Goal: Information Seeking & Learning: Learn about a topic

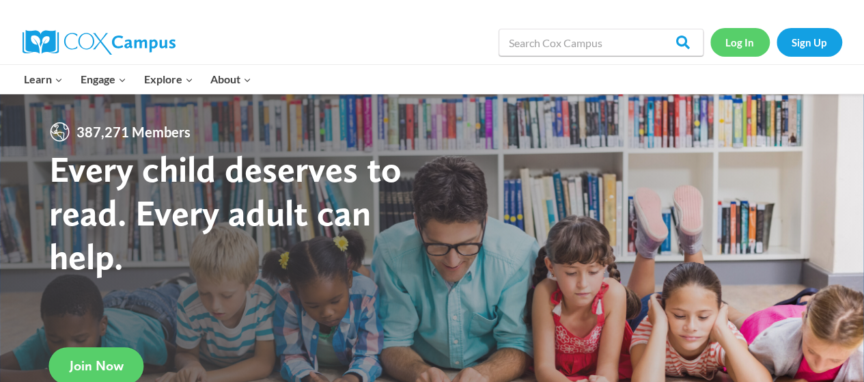
click at [731, 49] on link "Log In" at bounding box center [740, 42] width 59 height 28
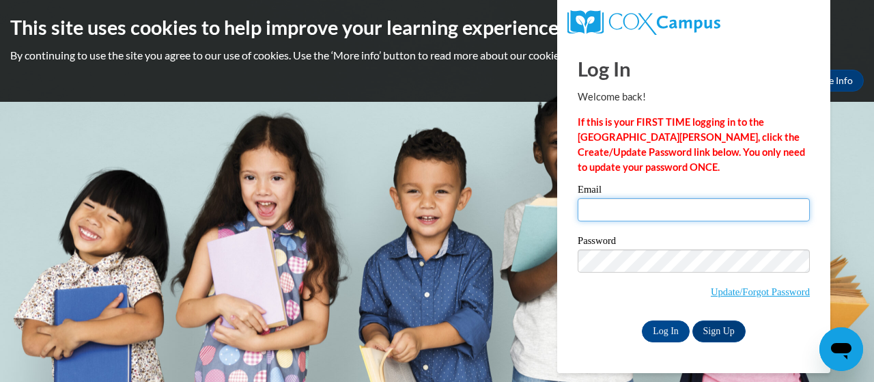
click at [679, 209] on input "Email" at bounding box center [694, 209] width 232 height 23
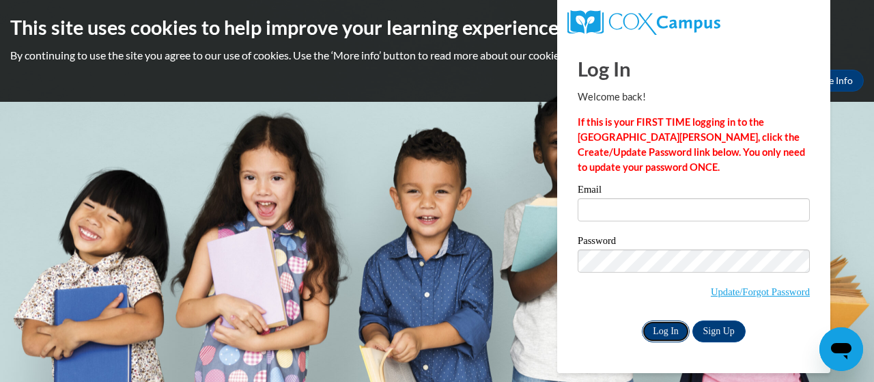
click at [661, 335] on input "Log In" at bounding box center [666, 331] width 48 height 22
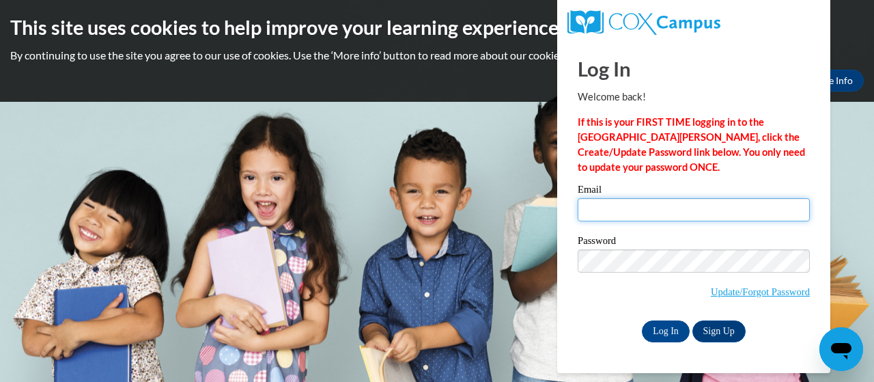
click at [611, 210] on input "Email" at bounding box center [694, 209] width 232 height 23
type input "jacobson.paola.d@muscogee.k12.ga.us"
click at [642, 320] on input "Log In" at bounding box center [666, 331] width 48 height 22
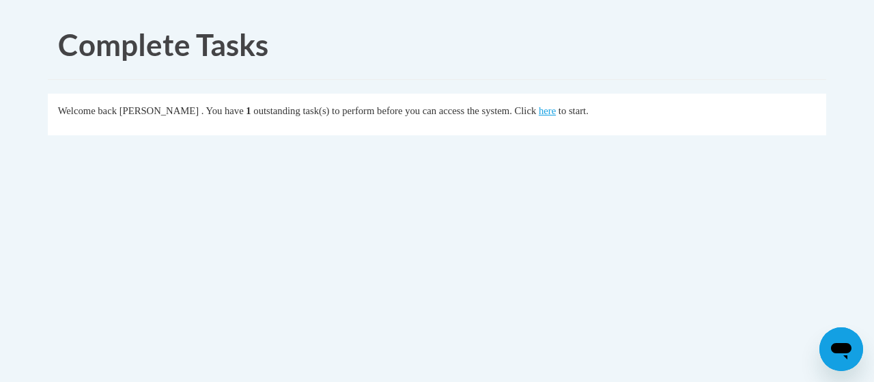
click at [581, 117] on div "Welcome back Paola Jacobson . You have 1 outstanding task(s) to perform before …" at bounding box center [437, 110] width 759 height 15
click at [556, 111] on link "here" at bounding box center [547, 110] width 17 height 11
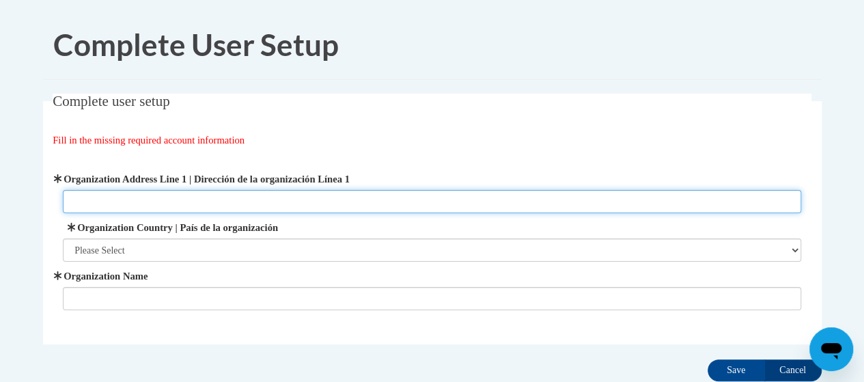
click at [226, 197] on input "Organization Address Line 1 | Dirección de la organización Línea 1" at bounding box center [432, 201] width 739 height 23
type input "901 Front Avenue"
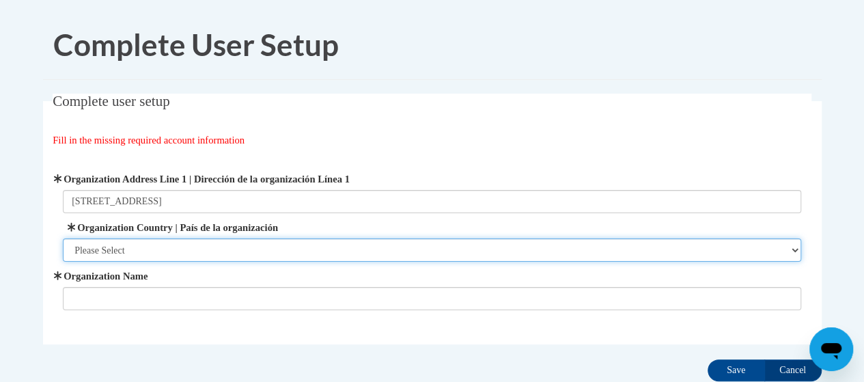
click at [175, 256] on select "Please Select United States | Estados Unidos Outside of the United States | Fue…" at bounding box center [432, 249] width 739 height 23
select select "ad49bcad-a171-4b2e-b99c-48b446064914"
click at [63, 238] on select "Please Select United States | Estados Unidos Outside of the United States | Fue…" at bounding box center [432, 249] width 739 height 23
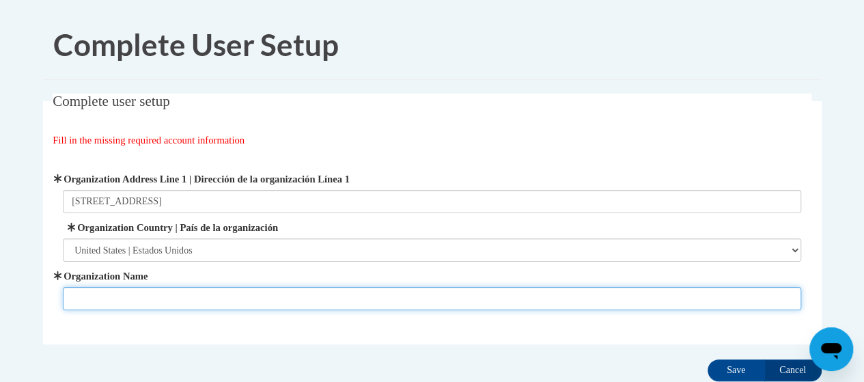
click at [88, 299] on input "Organization Name" at bounding box center [432, 298] width 739 height 23
type input "Muscogee County School District"
click at [708, 359] on input "Save" at bounding box center [736, 370] width 57 height 22
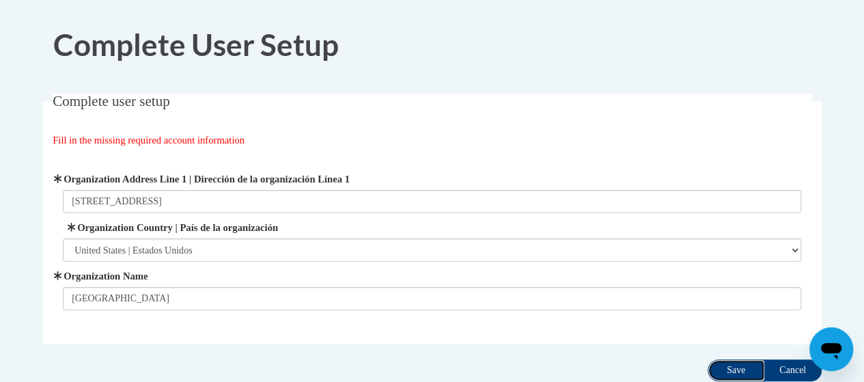
click at [737, 368] on input "Save" at bounding box center [736, 370] width 57 height 22
click at [741, 374] on input "Save" at bounding box center [736, 370] width 57 height 22
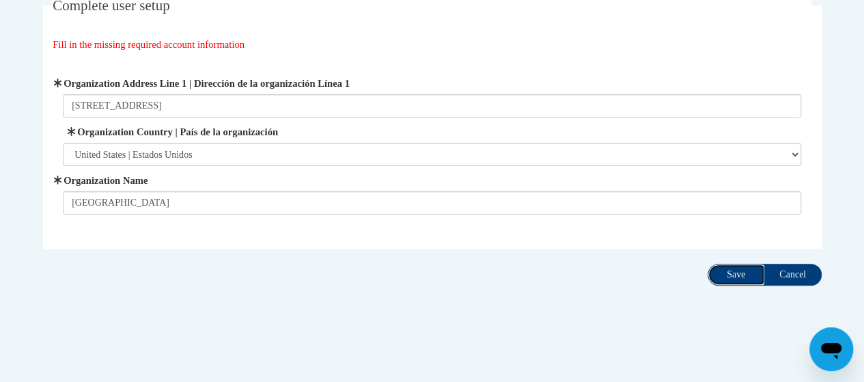
click at [743, 269] on input "Save" at bounding box center [736, 275] width 57 height 22
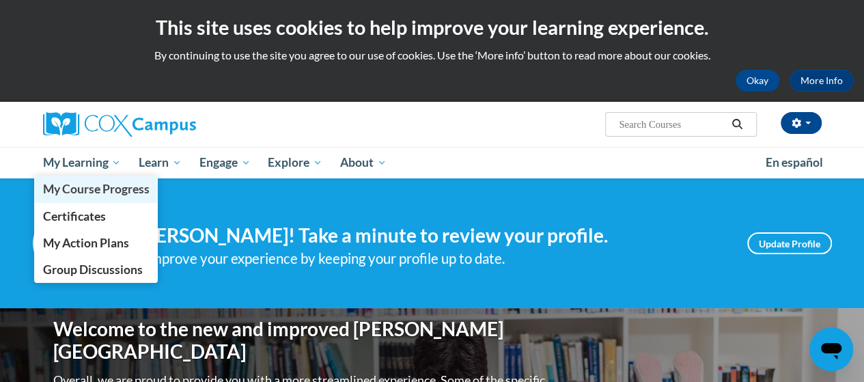
click at [90, 178] on link "My Course Progress" at bounding box center [96, 189] width 124 height 27
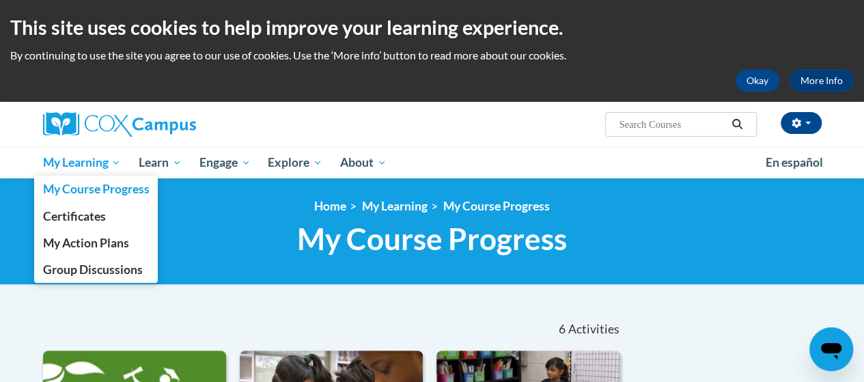
click at [94, 165] on span "My Learning" at bounding box center [81, 162] width 79 height 16
click at [85, 223] on link "Certificates" at bounding box center [96, 216] width 124 height 27
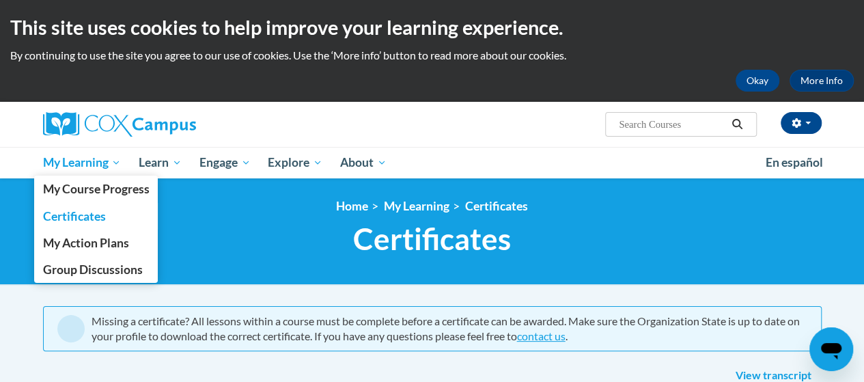
click at [107, 159] on span "My Learning" at bounding box center [81, 162] width 79 height 16
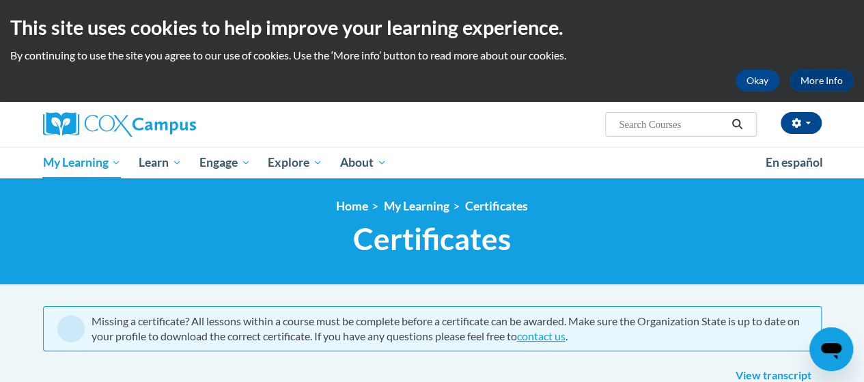
click at [668, 123] on input "Search..." at bounding box center [672, 124] width 109 height 16
type input "oral language is the foundation for literacy"
click at [741, 125] on icon "Search" at bounding box center [737, 124] width 10 height 10
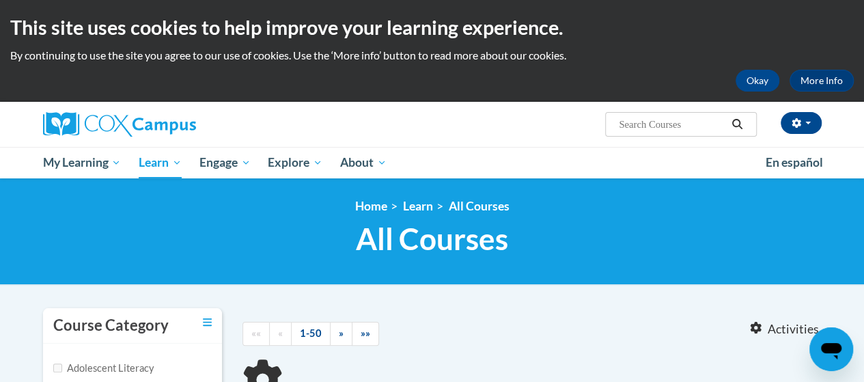
type input "oral language is the foundation for literacy"
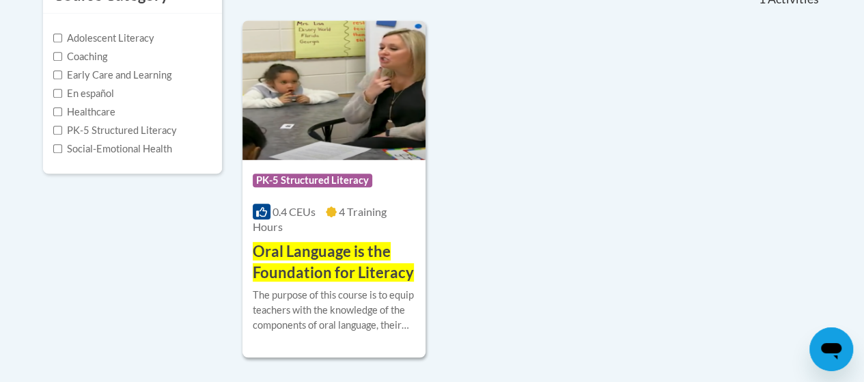
scroll to position [338, 0]
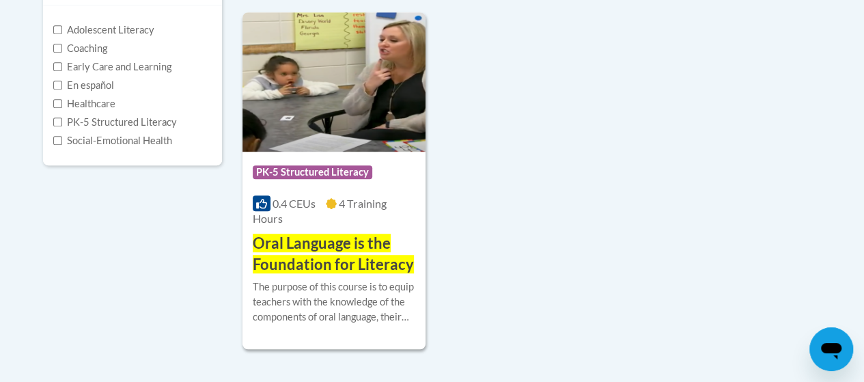
click at [581, 169] on div "Course Category: PK-5 Structured Literacy 0.4 CEUs 4 Training Hours COURSE Oral…" at bounding box center [532, 180] width 579 height 336
